Goal: Check status: Check status

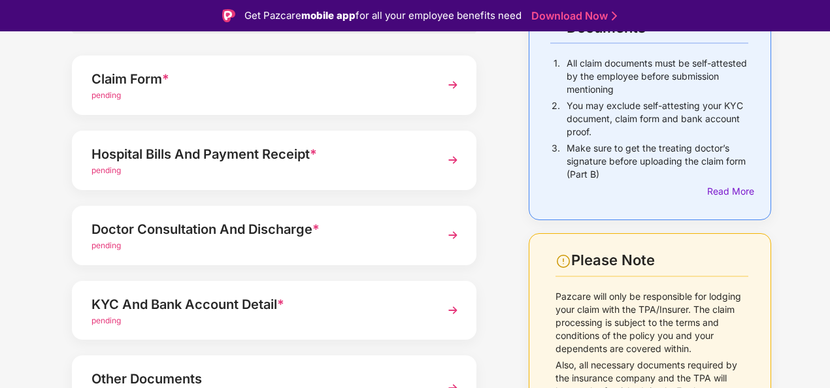
scroll to position [131, 0]
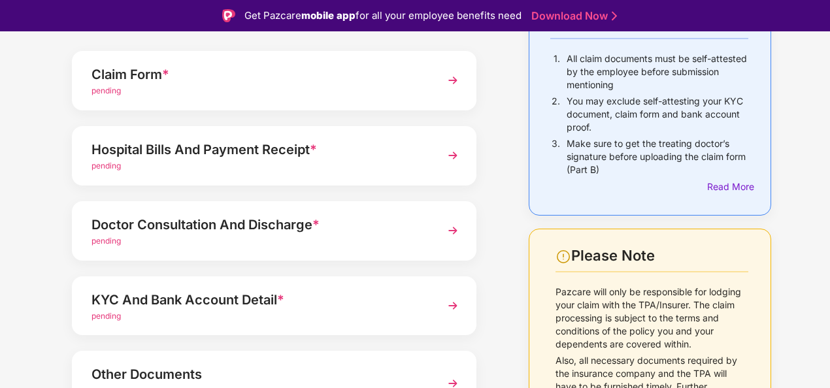
click at [207, 227] on div "Doctor Consultation And Discharge *" at bounding box center [259, 224] width 335 height 21
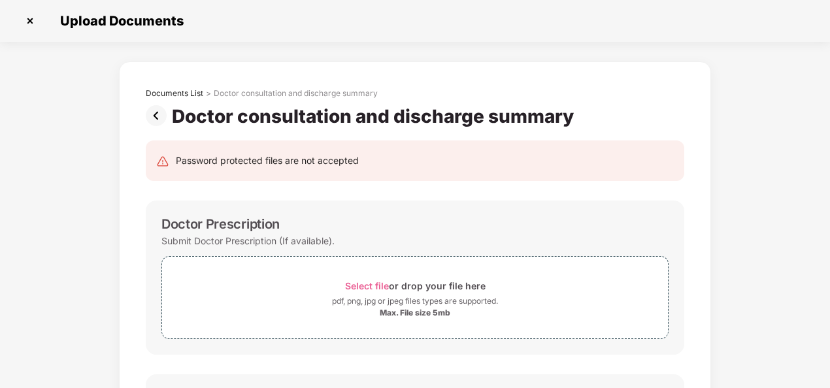
click at [156, 115] on img at bounding box center [159, 115] width 26 height 21
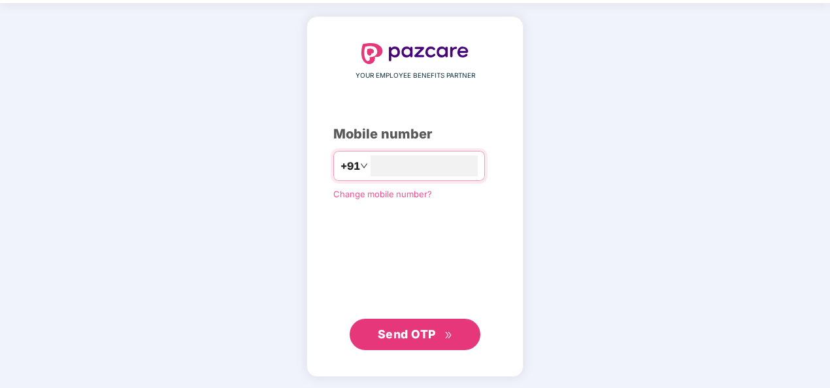
scroll to position [44, 0]
click at [384, 160] on input "number" at bounding box center [424, 165] width 107 height 21
click at [402, 328] on span "Send OTP" at bounding box center [407, 335] width 58 height 14
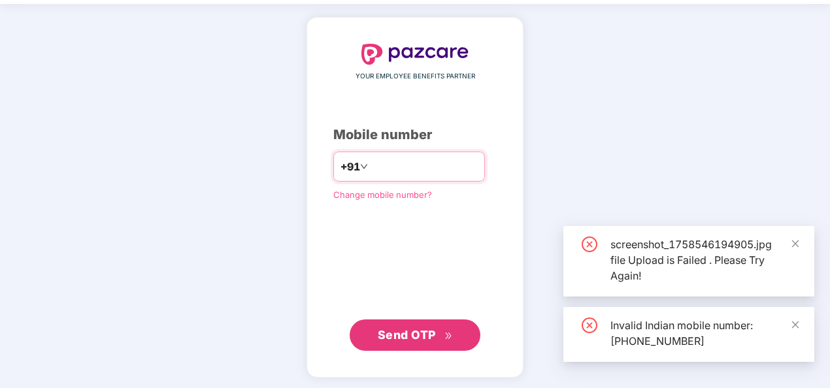
click at [371, 166] on input "**********" at bounding box center [424, 166] width 107 height 21
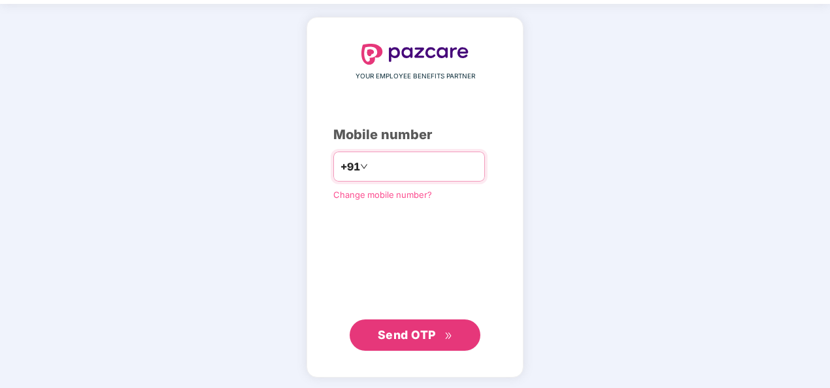
type input "**********"
click at [393, 329] on span "Send OTP" at bounding box center [407, 335] width 58 height 14
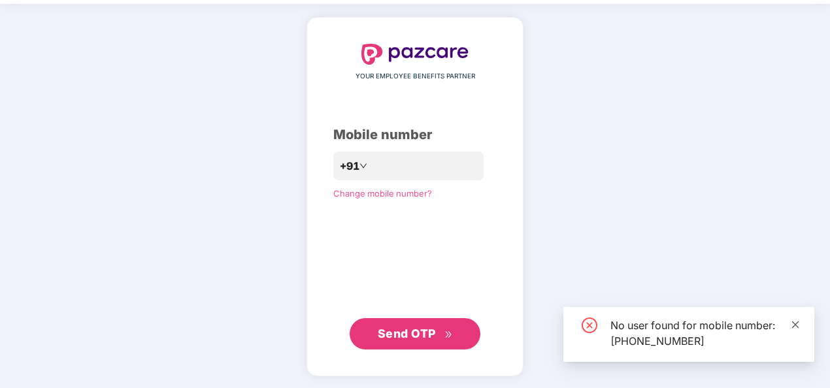
click at [794, 326] on icon "close" at bounding box center [795, 324] width 7 height 7
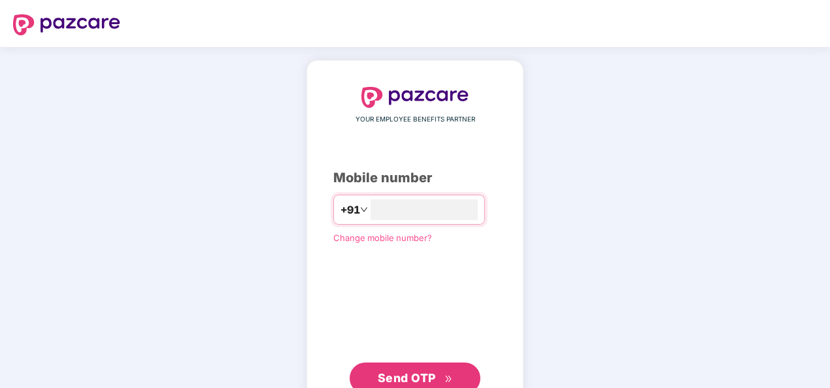
scroll to position [31, 0]
